Goal: Task Accomplishment & Management: Manage account settings

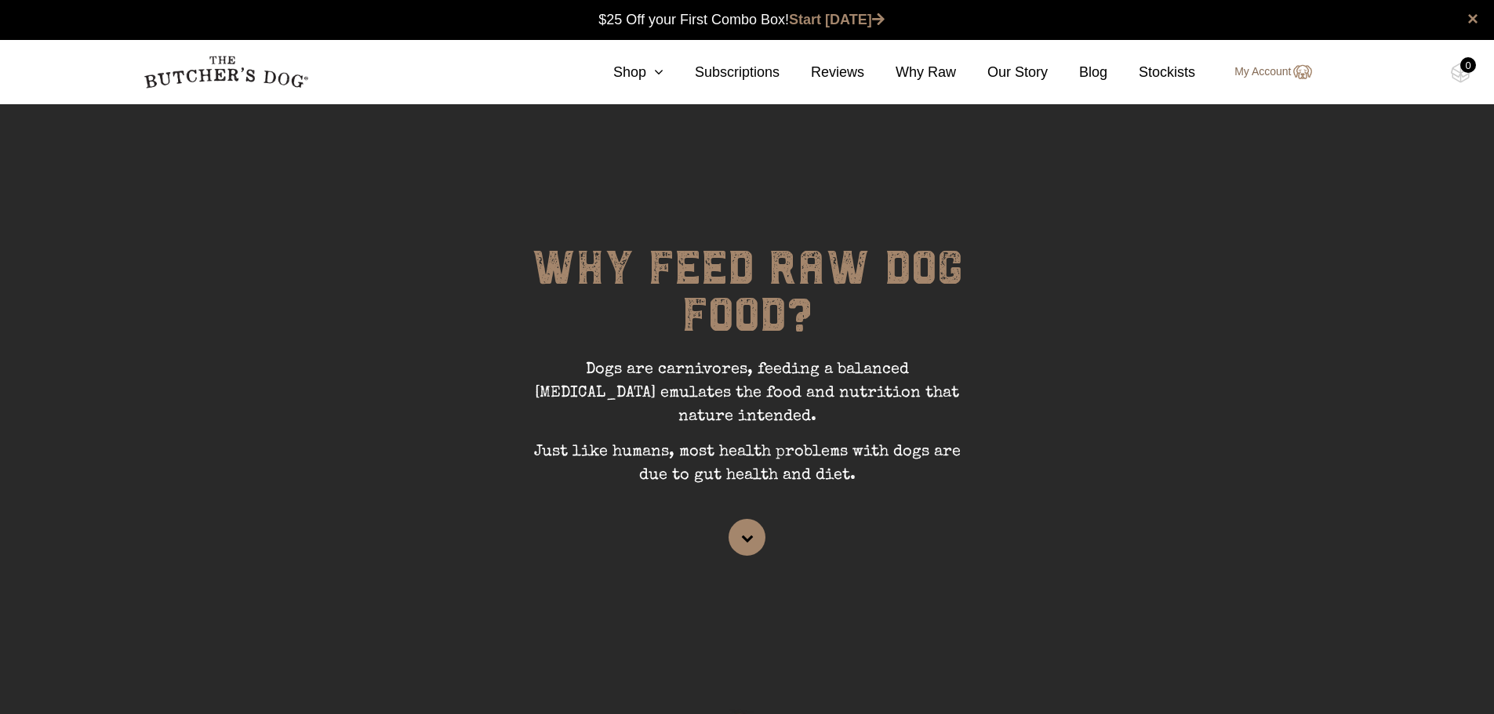
click at [1265, 73] on link "My Account" at bounding box center [1265, 72] width 93 height 19
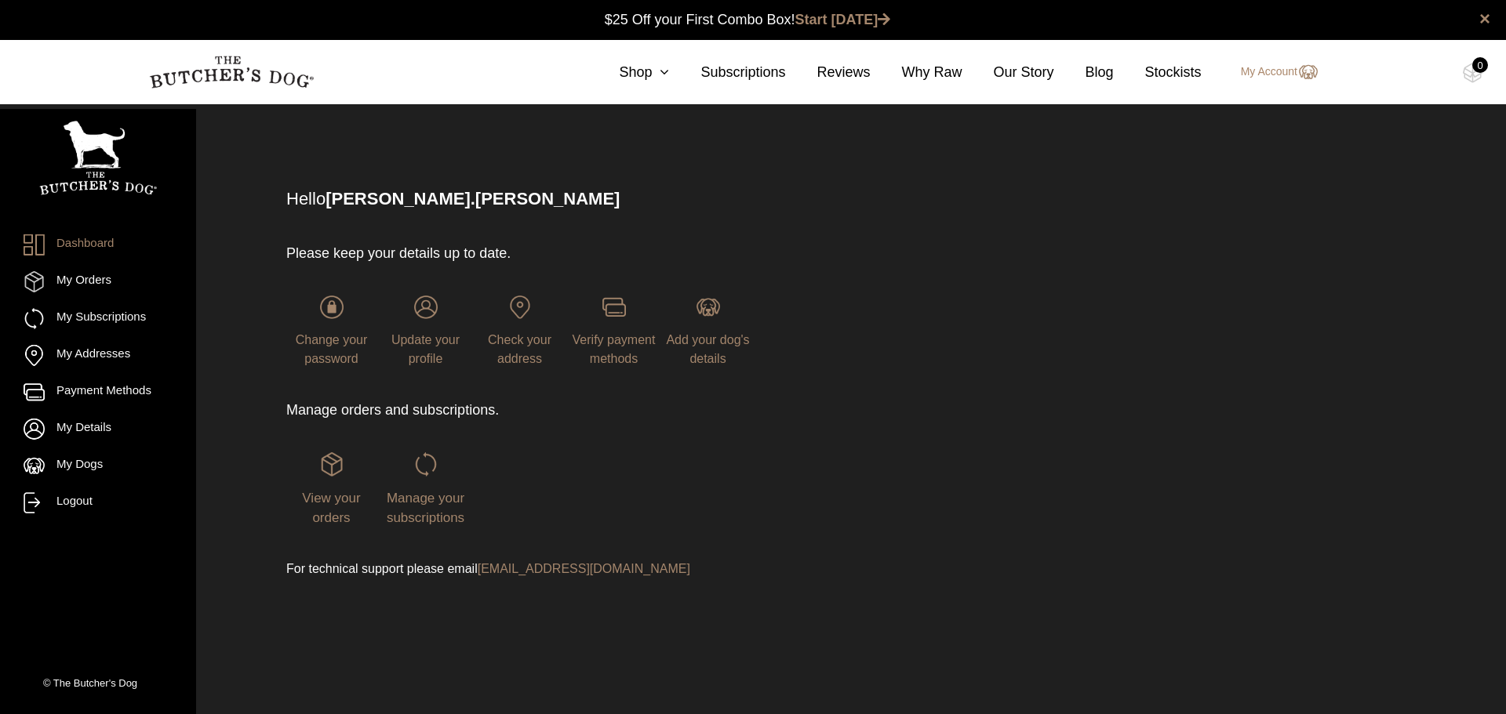
click at [434, 480] on div "Manage your subscriptions" at bounding box center [425, 490] width 90 height 75
click at [341, 477] on div "View your orders" at bounding box center [331, 490] width 90 height 75
click at [334, 498] on span "View your orders" at bounding box center [331, 508] width 58 height 35
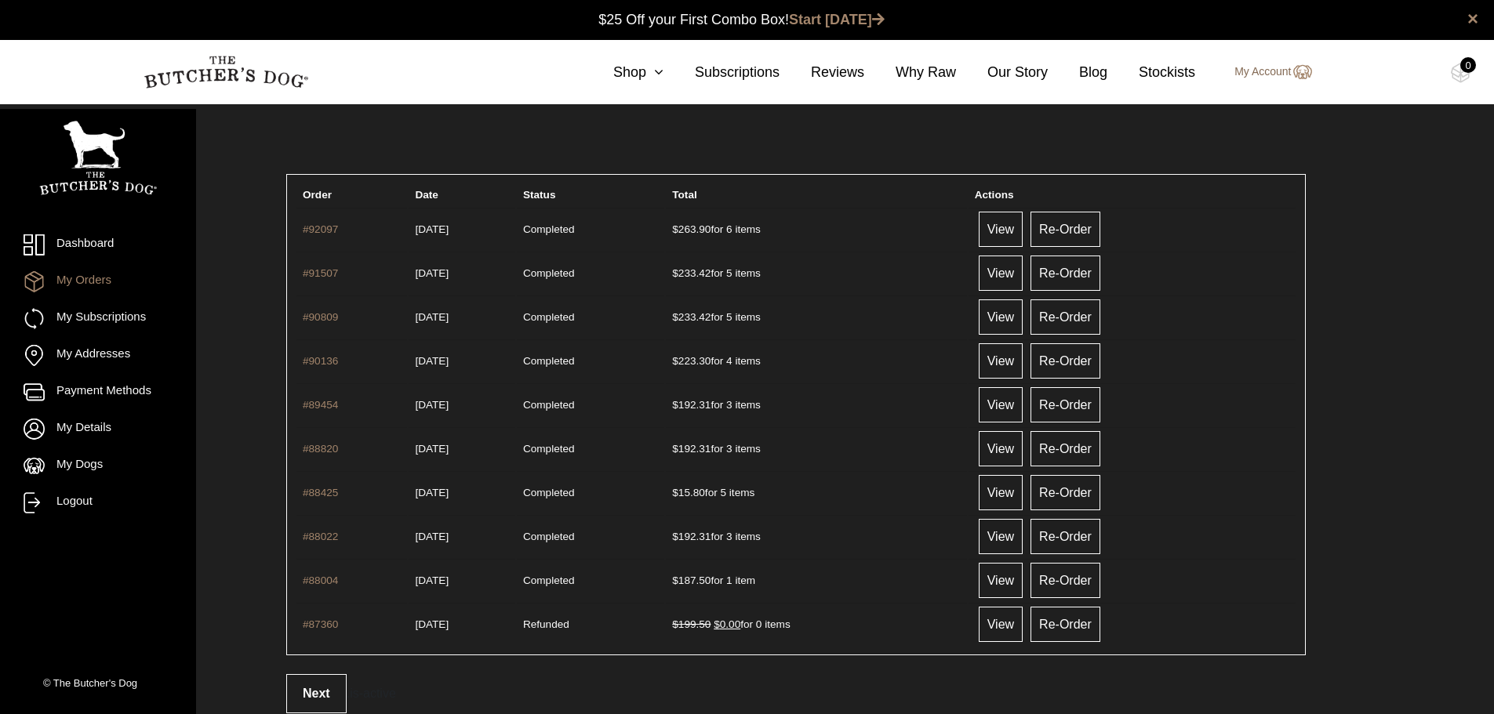
click at [1274, 69] on link "My Account" at bounding box center [1265, 72] width 93 height 19
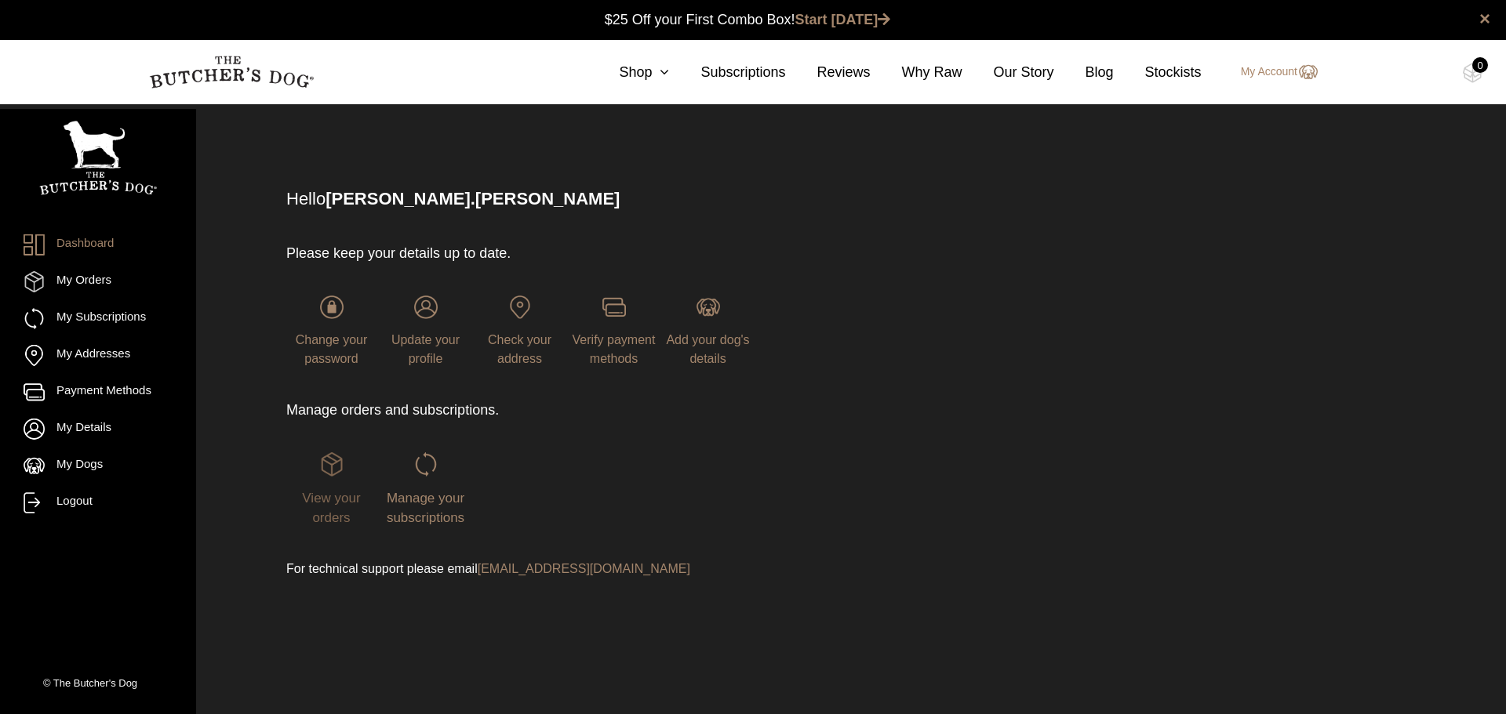
click at [315, 493] on span "View your orders" at bounding box center [331, 508] width 58 height 35
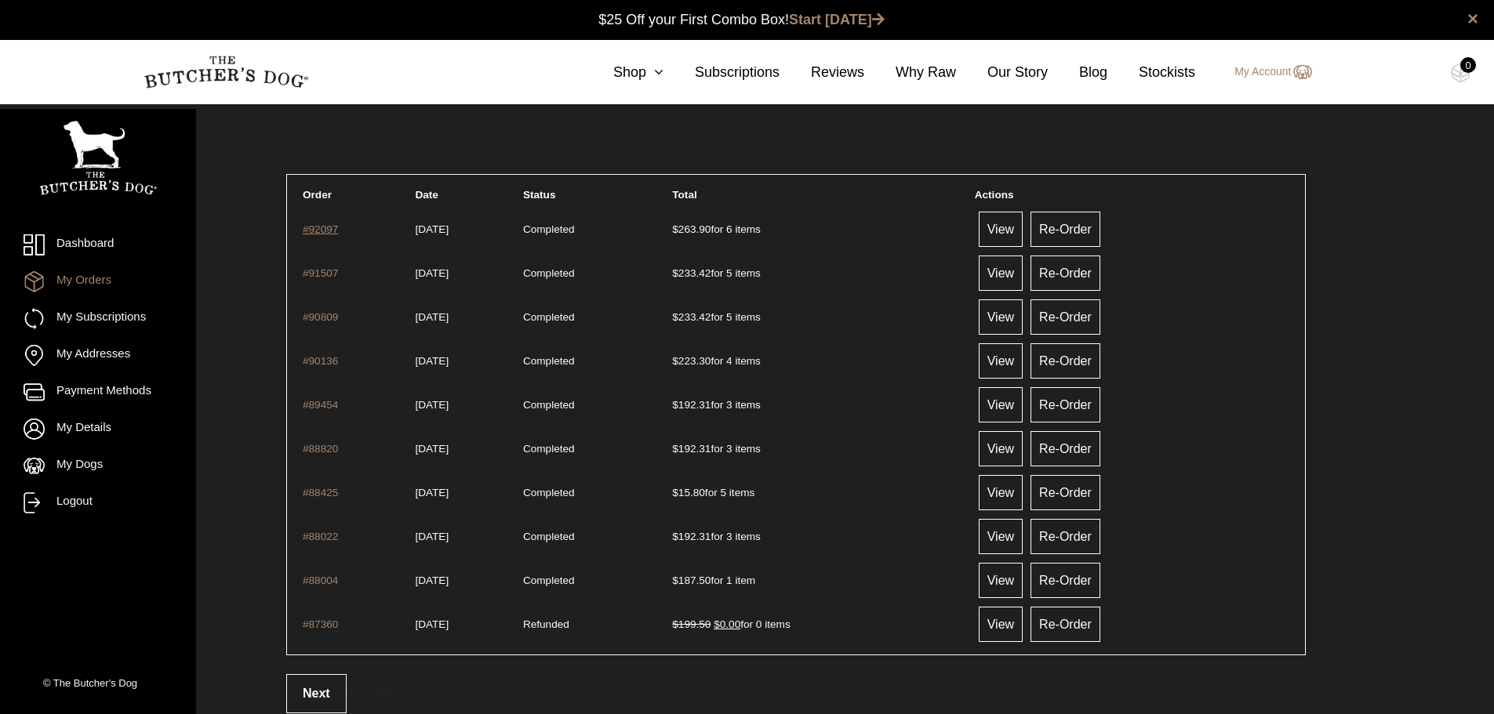
click at [318, 227] on link "#92097" at bounding box center [320, 230] width 35 height 12
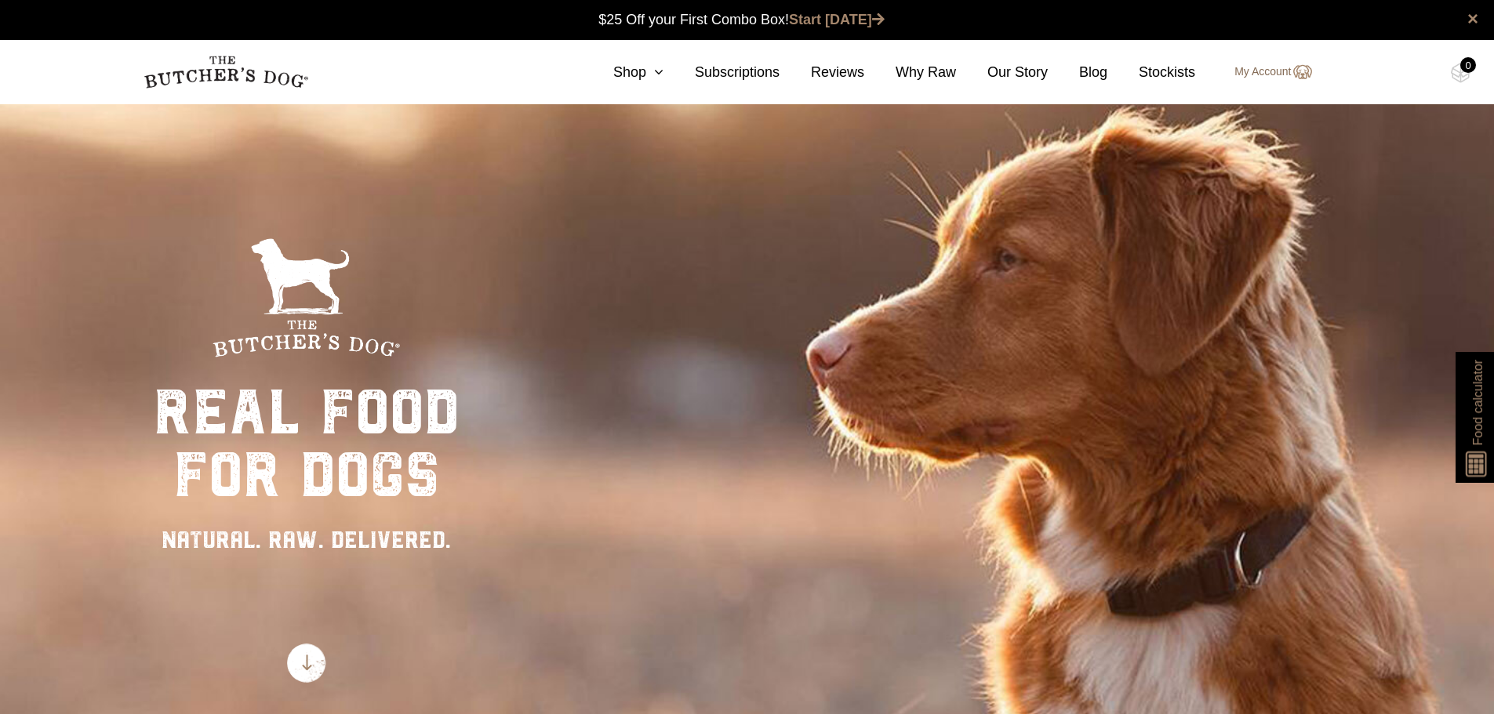
click at [1255, 75] on link "My Account" at bounding box center [1265, 72] width 93 height 19
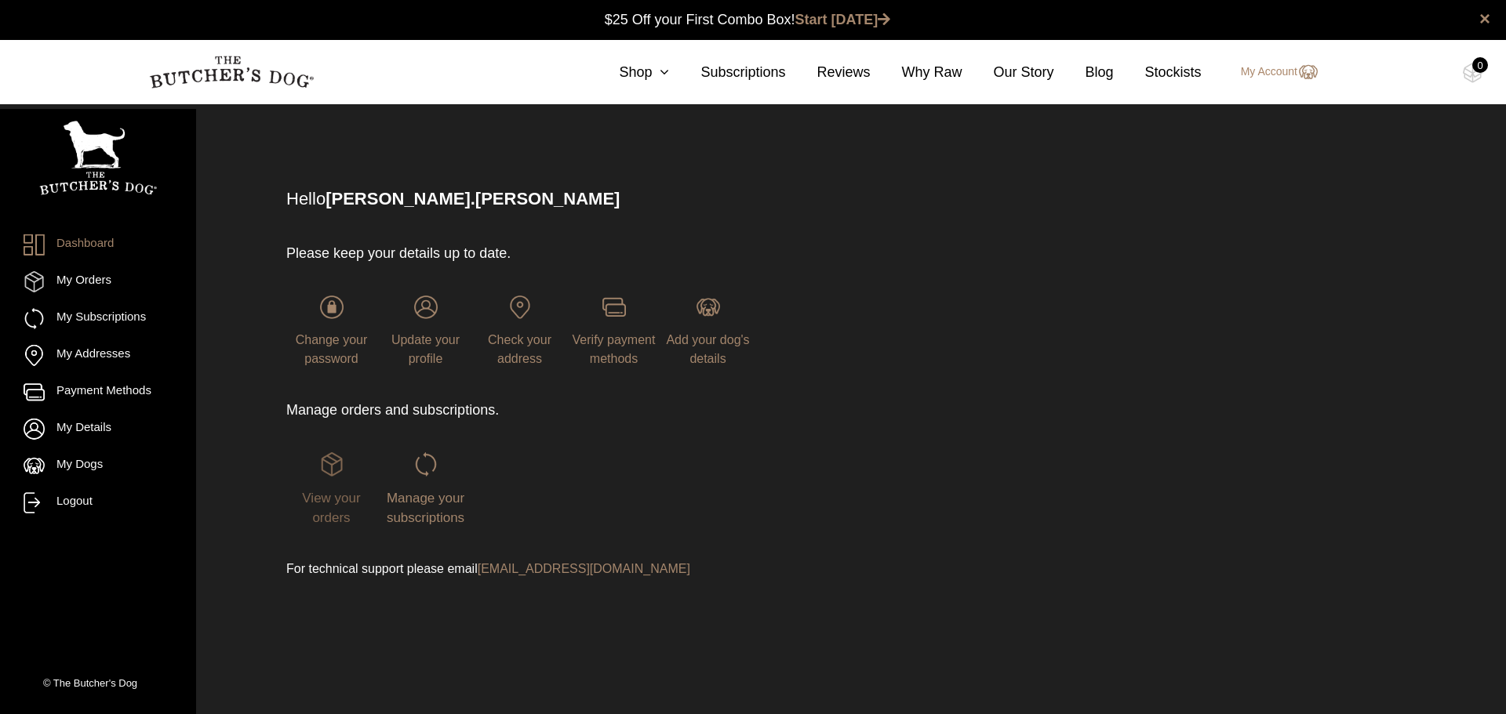
click at [319, 505] on span "View your orders" at bounding box center [331, 508] width 58 height 35
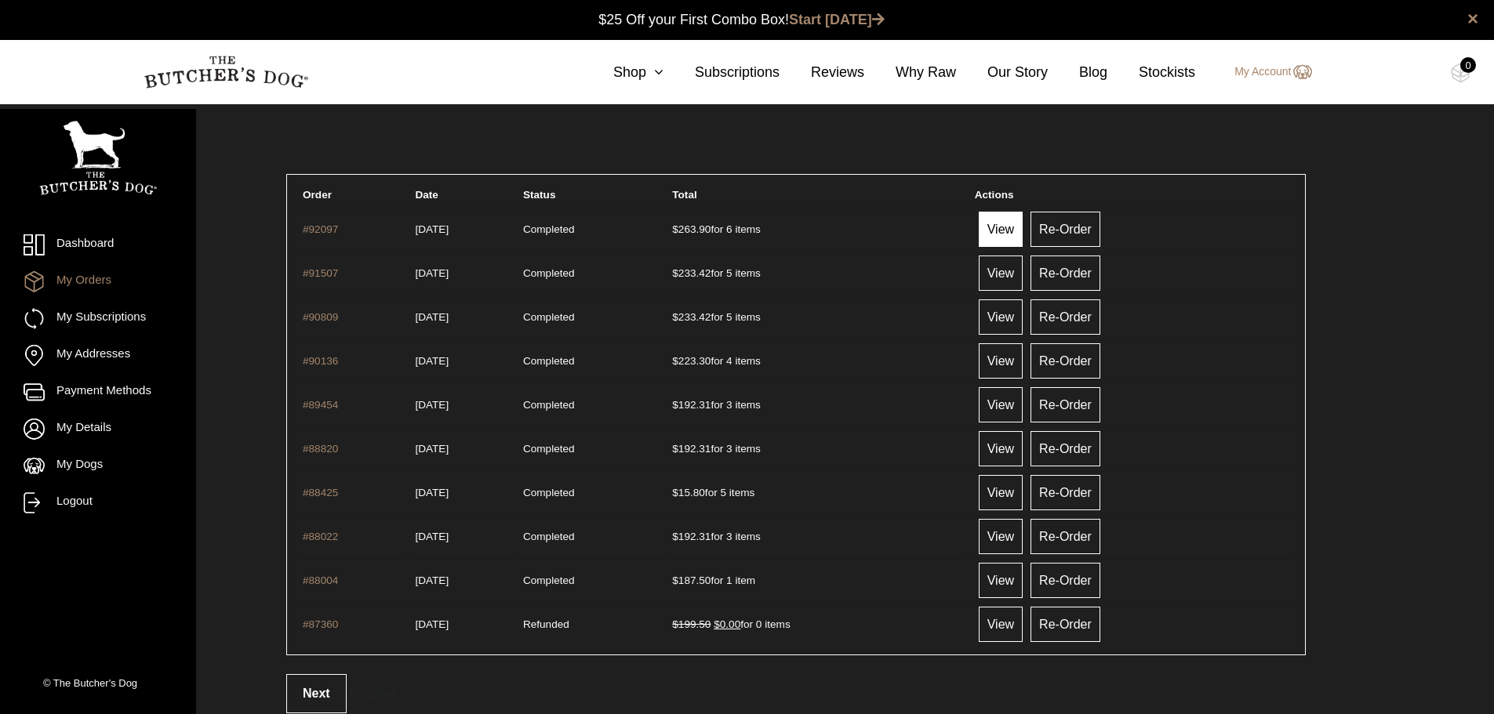
click at [1023, 229] on link "View" at bounding box center [1001, 229] width 44 height 35
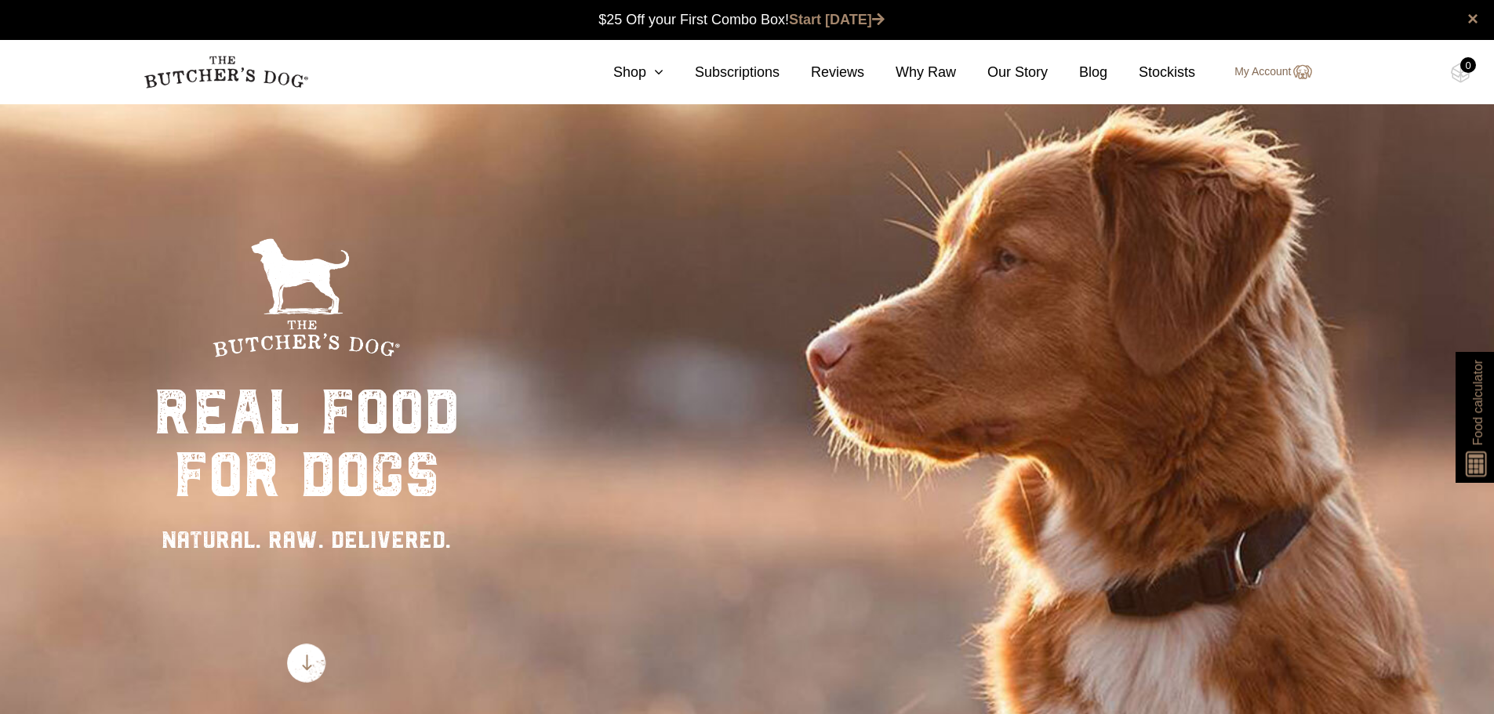
click at [1256, 74] on link "My Account" at bounding box center [1265, 72] width 93 height 19
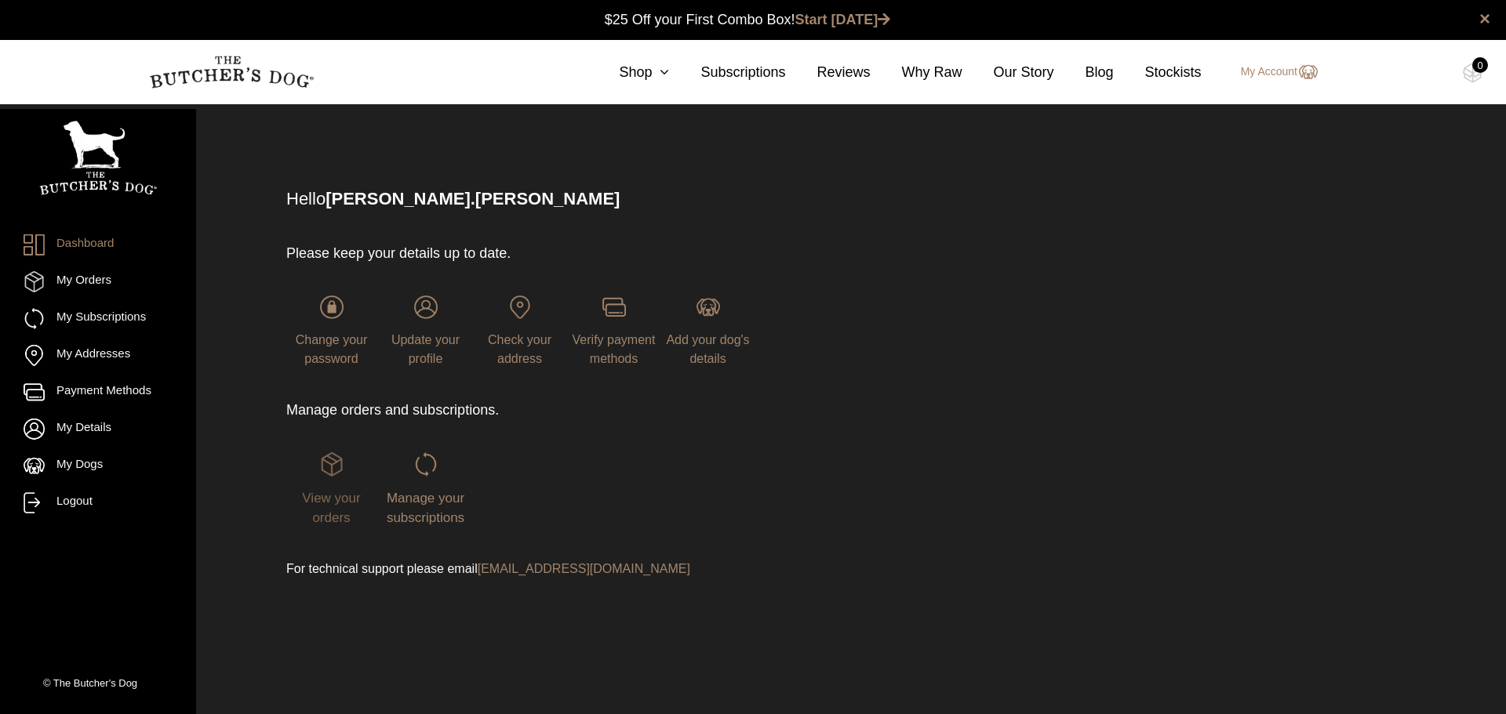
click at [335, 473] on img at bounding box center [332, 465] width 24 height 24
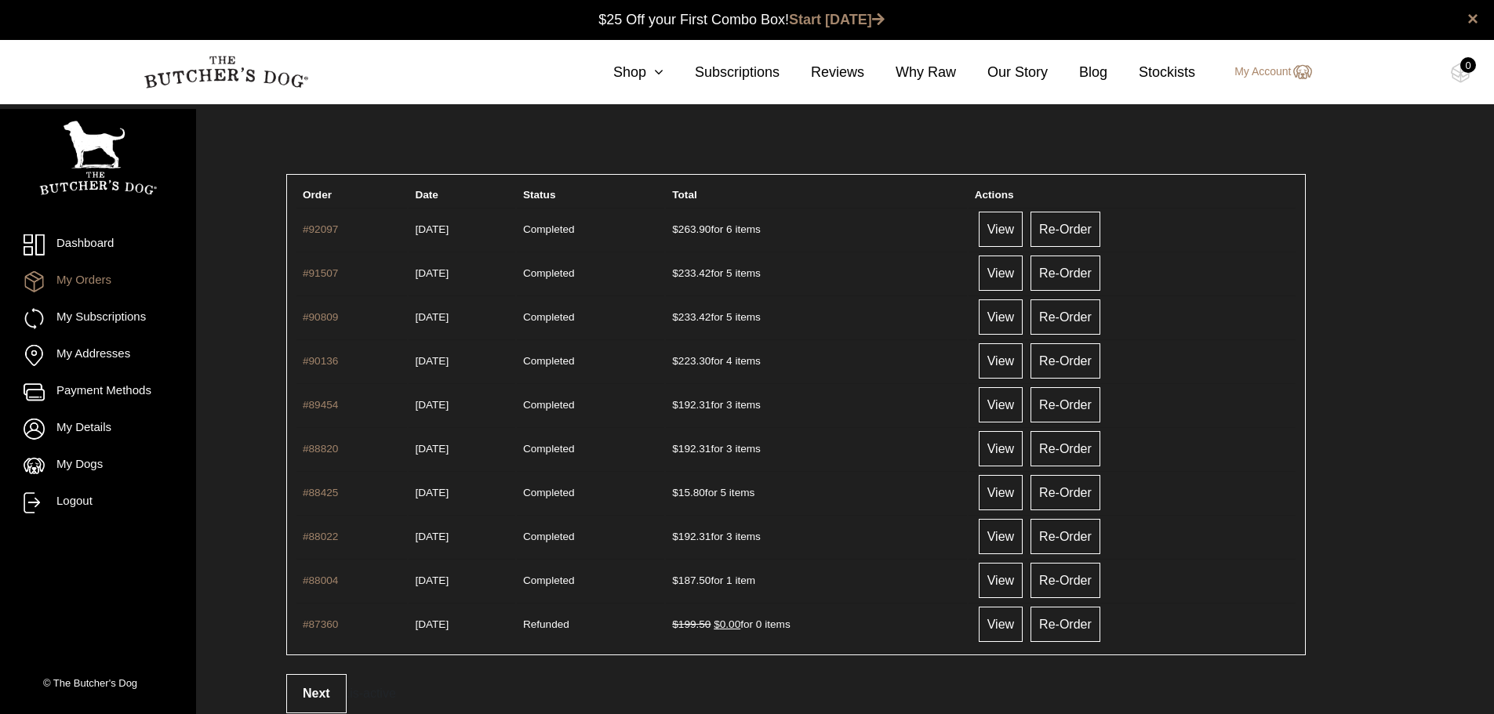
drag, startPoint x: 348, startPoint y: 227, endPoint x: 293, endPoint y: 243, distance: 57.3
click at [293, 243] on table "Order Date Status Total Actions #92097 11/09/2025 Completed $ 263.90 for 6 item…" at bounding box center [796, 415] width 1020 height 482
copy link "#92097"
click at [78, 246] on link "Dashboard" at bounding box center [98, 245] width 149 height 21
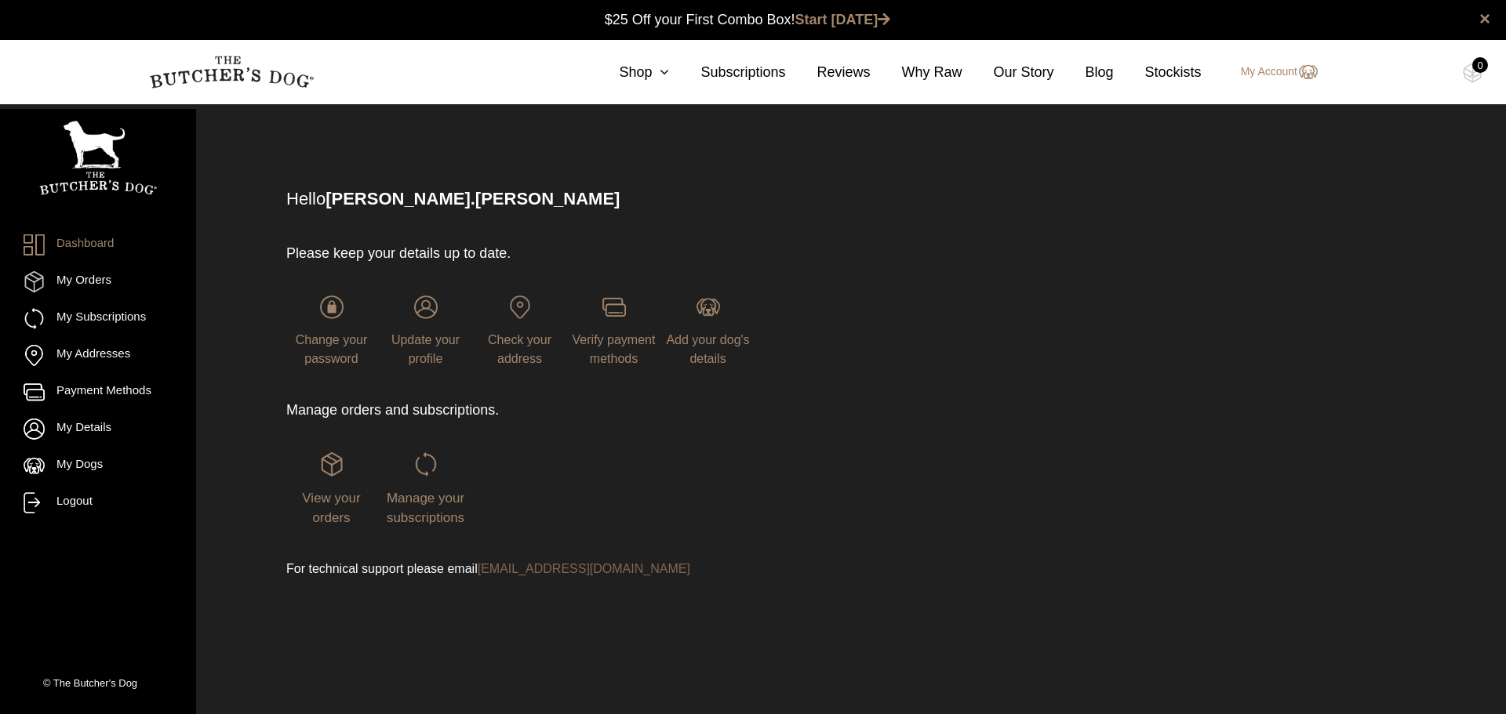
click at [638, 562] on link "[EMAIL_ADDRESS][DOMAIN_NAME]" at bounding box center [584, 568] width 213 height 13
click at [638, 572] on link "[EMAIL_ADDRESS][DOMAIN_NAME]" at bounding box center [584, 568] width 213 height 13
